Goal: Task Accomplishment & Management: Use online tool/utility

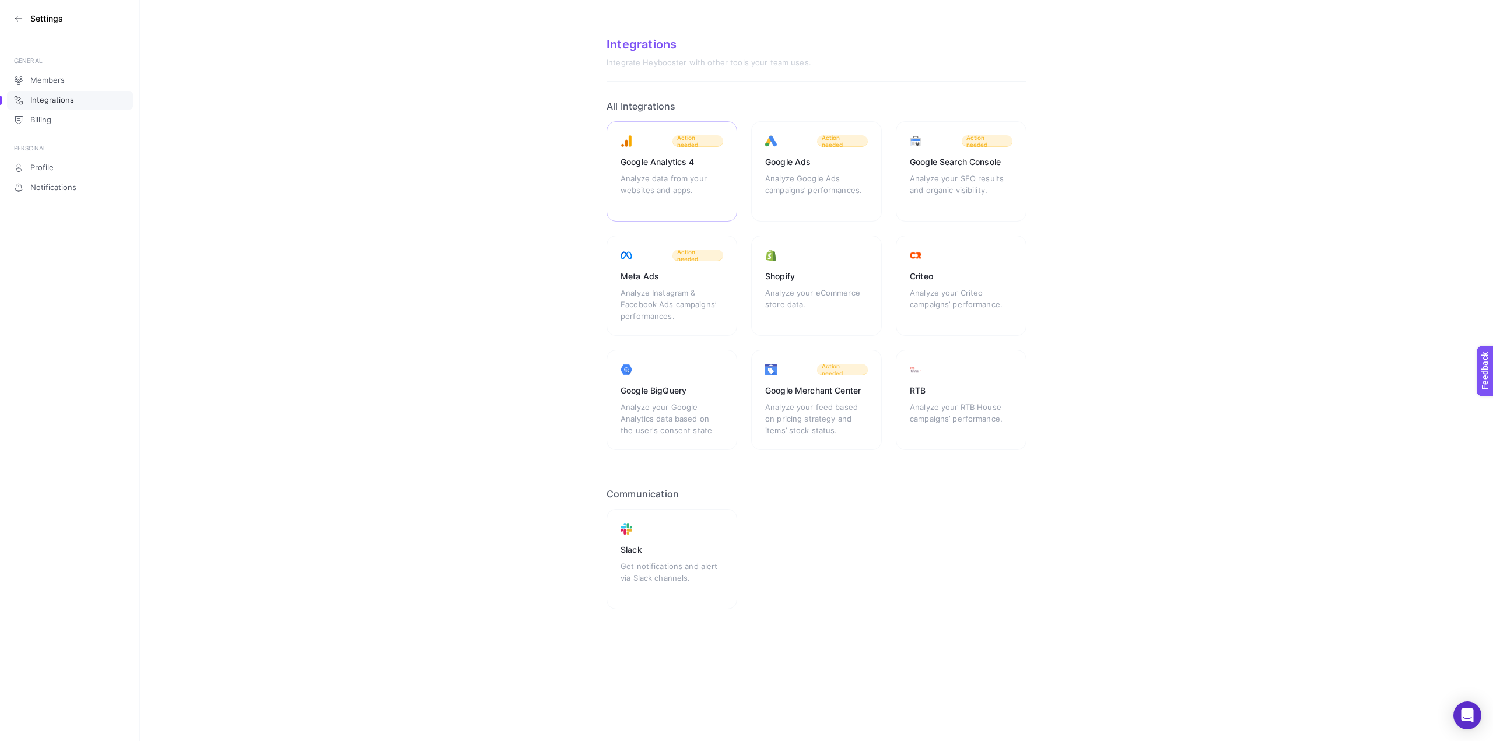
click at [707, 181] on div "Analyze data from your websites and apps." at bounding box center [672, 190] width 103 height 35
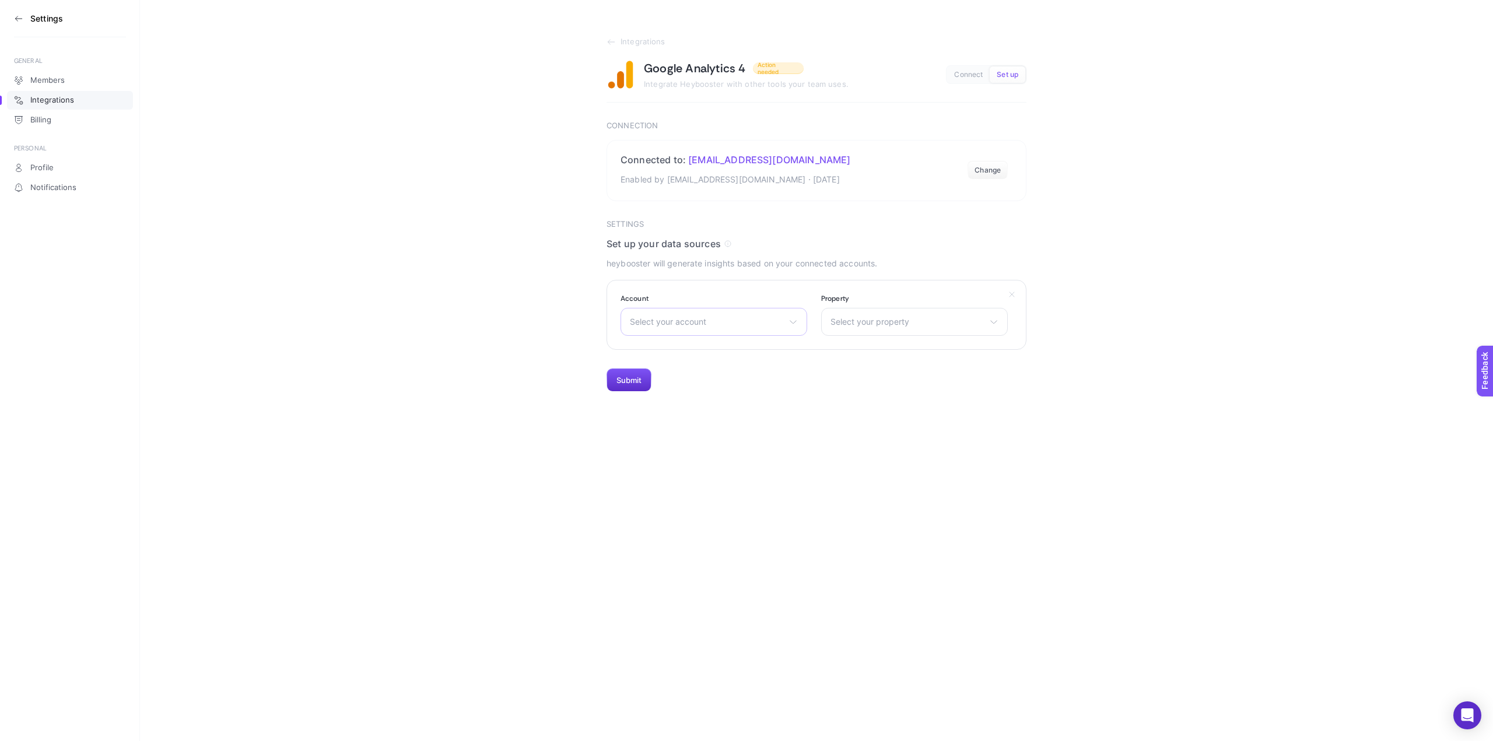
click at [758, 328] on div "Select your account [DOMAIN_NAME] [DOMAIN_NAME] [DOMAIN_NAME]" at bounding box center [714, 322] width 187 height 28
click at [759, 327] on span "Select your account" at bounding box center [707, 321] width 154 height 9
click at [635, 41] on span "Integrations" at bounding box center [643, 41] width 45 height 9
